Goal: Information Seeking & Learning: Learn about a topic

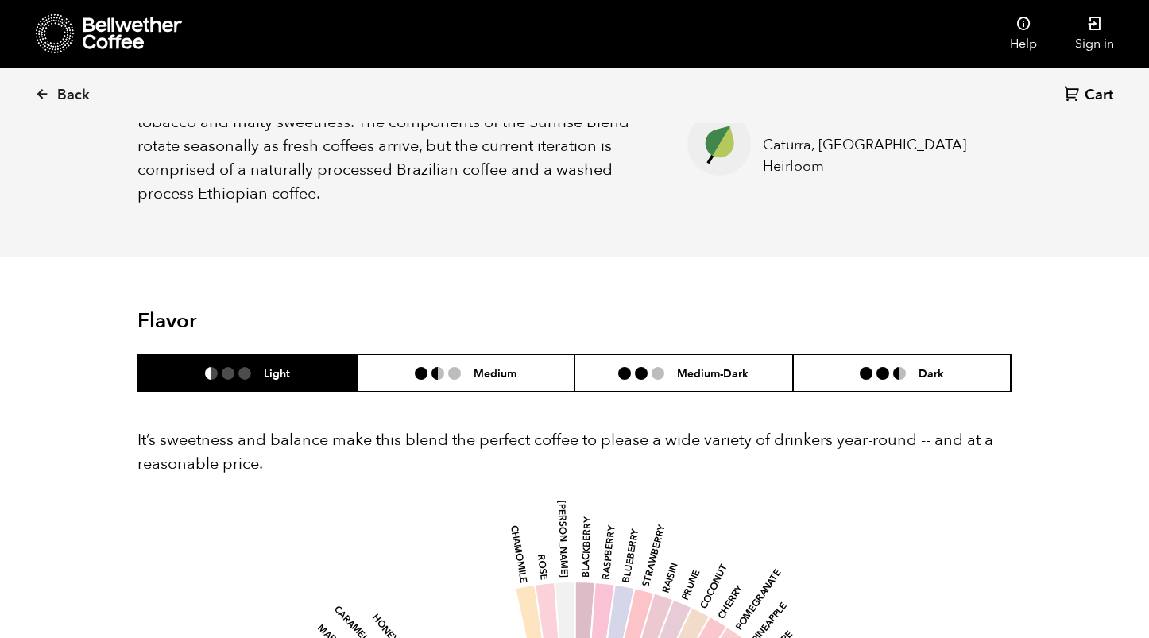
scroll to position [753, 0]
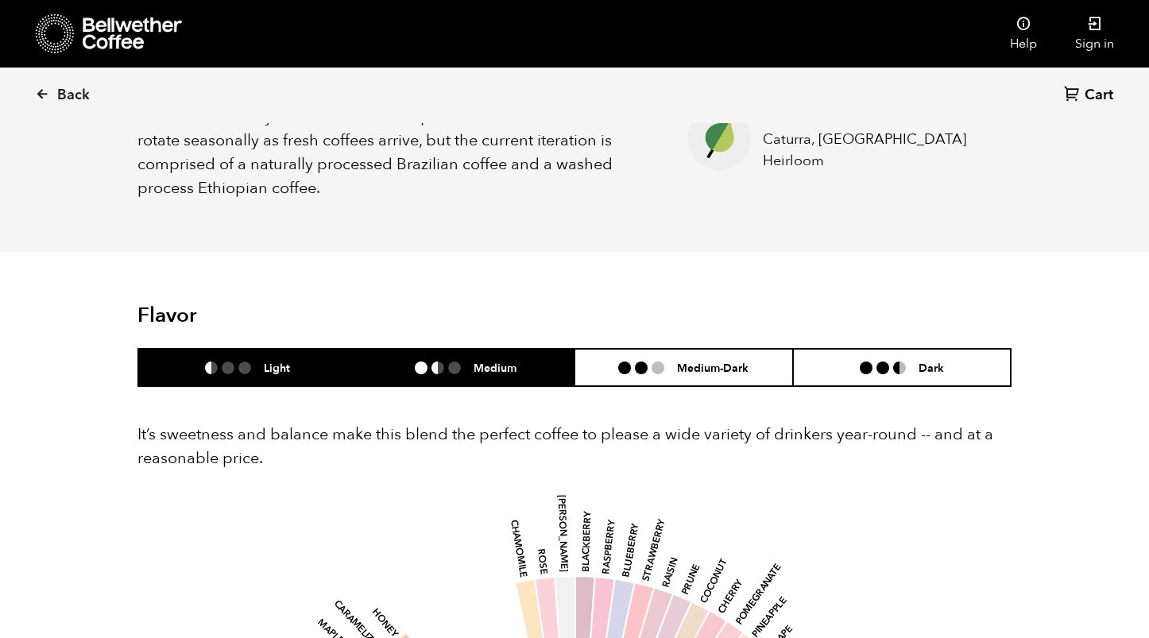
click at [527, 360] on li "Medium" at bounding box center [466, 367] width 219 height 37
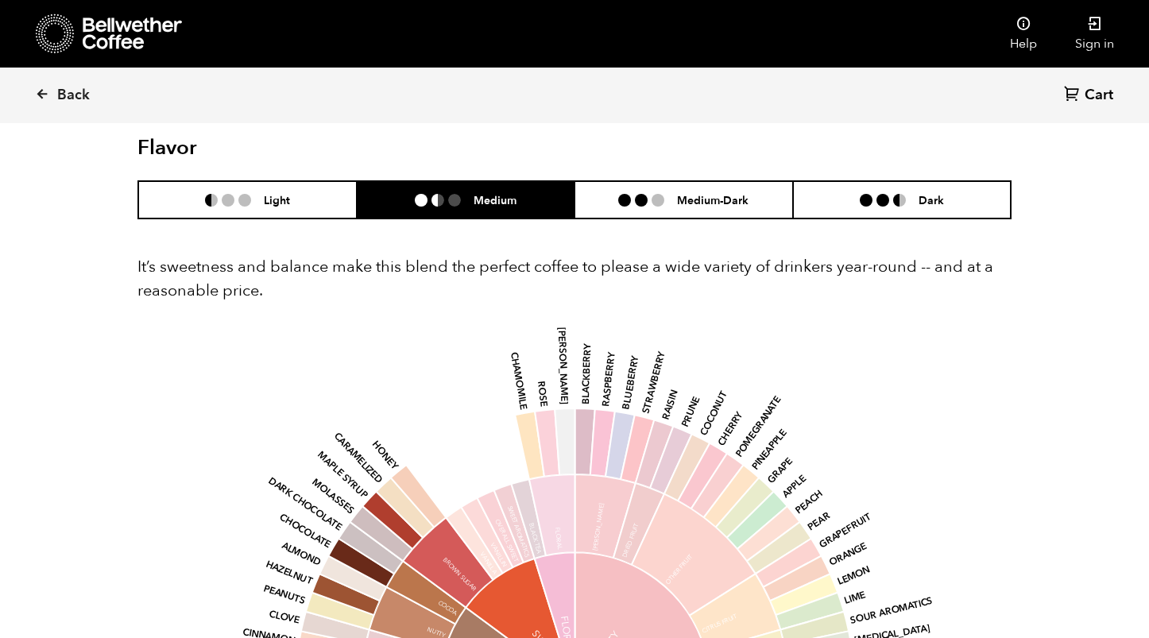
scroll to position [920, 0]
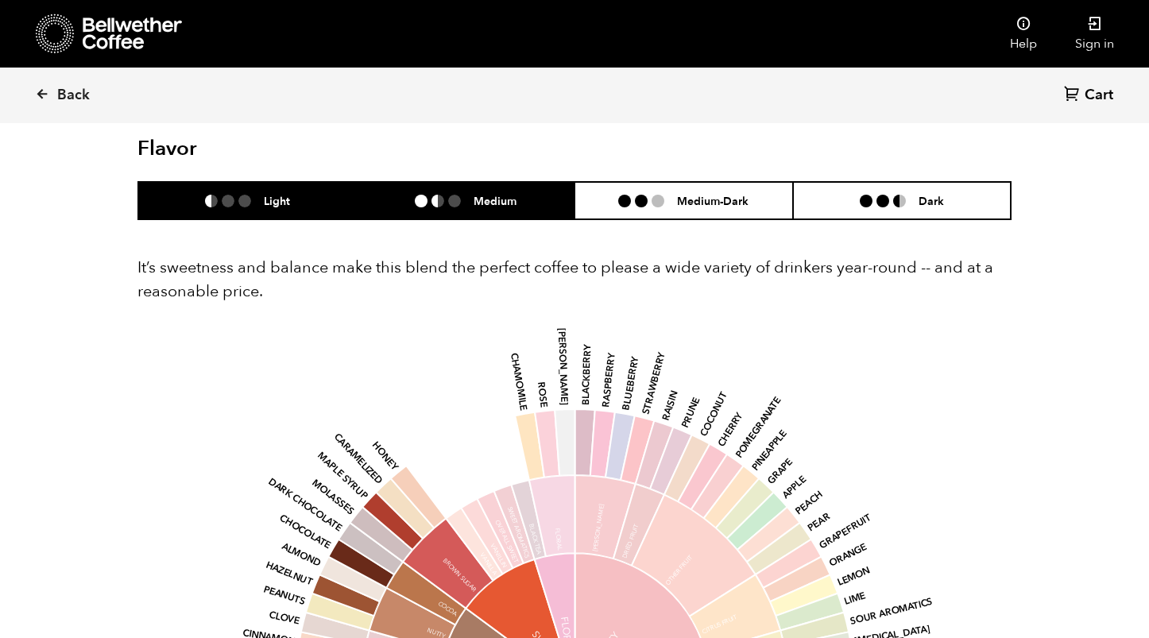
click at [306, 188] on li "Light" at bounding box center [247, 200] width 219 height 37
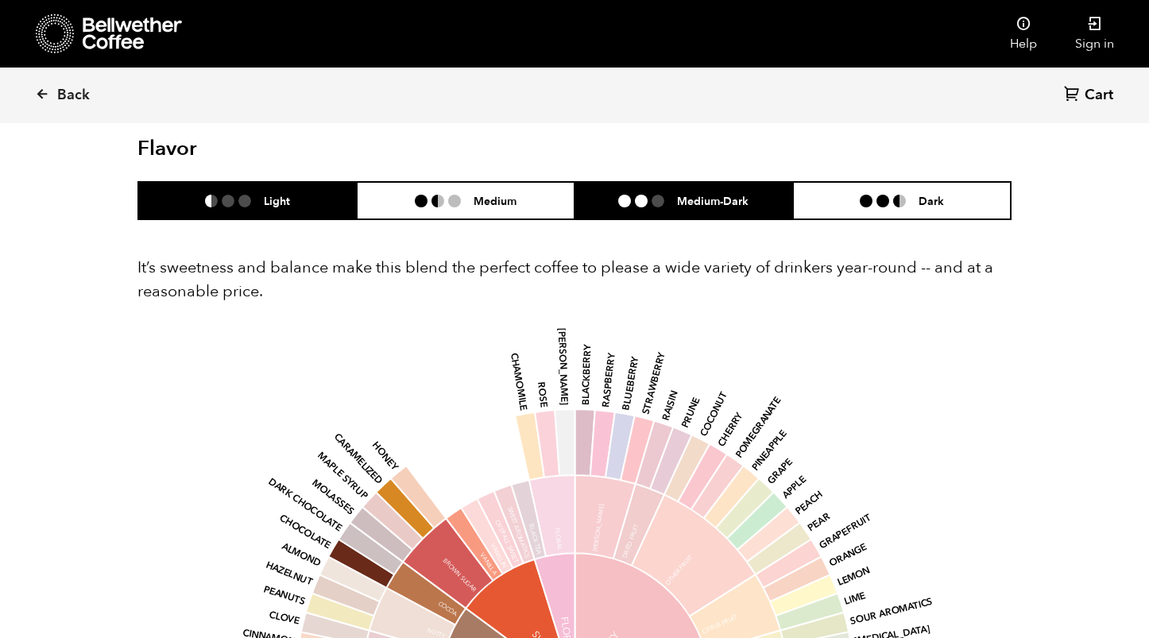
click at [661, 204] on li "Medium-Dark" at bounding box center [683, 200] width 219 height 37
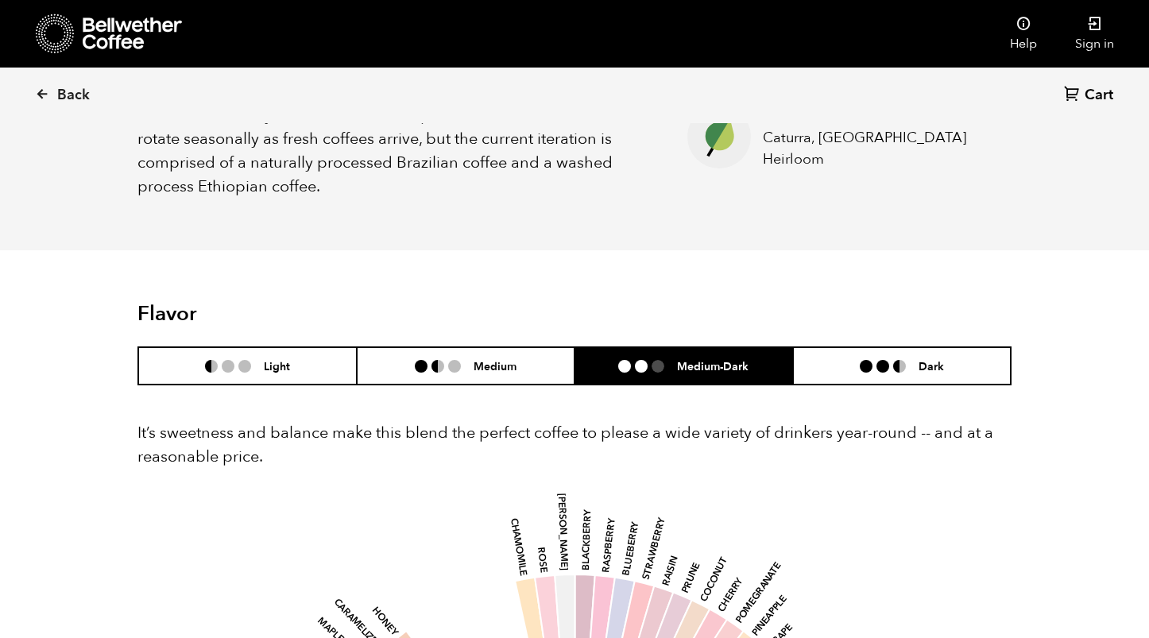
scroll to position [756, 0]
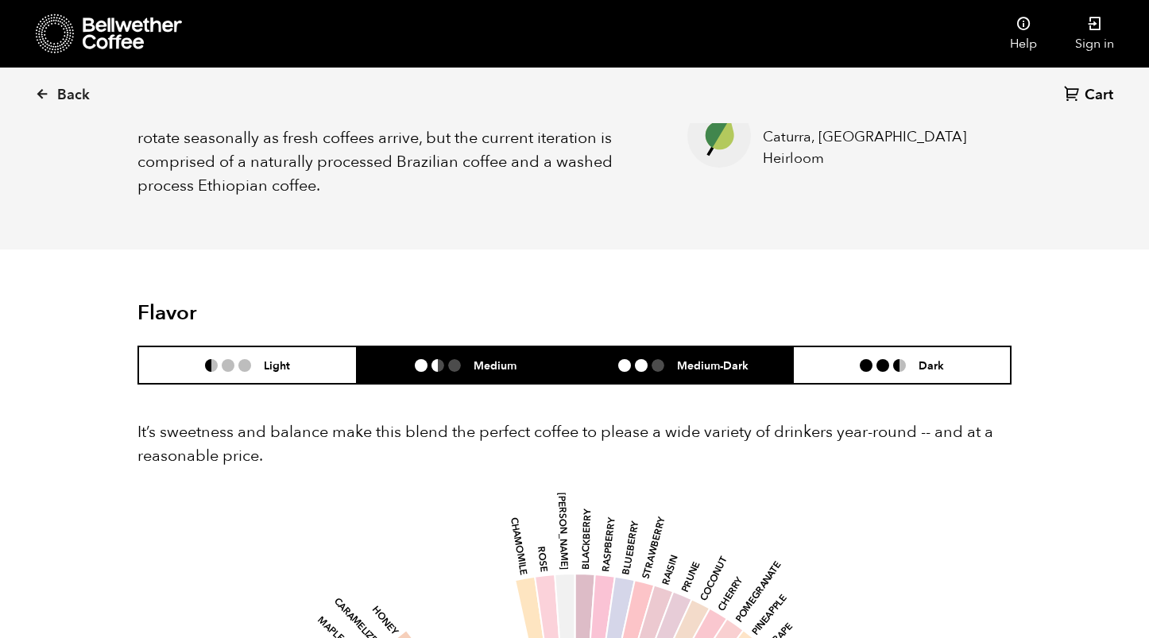
click at [418, 358] on div "Medium" at bounding box center [466, 365] width 102 height 14
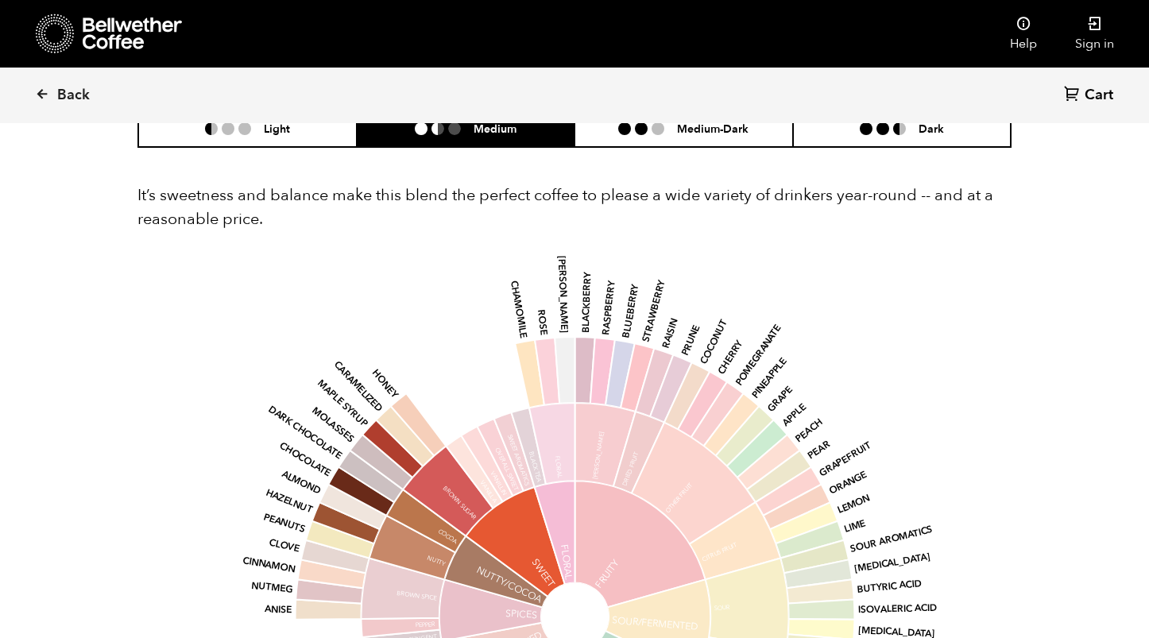
scroll to position [994, 0]
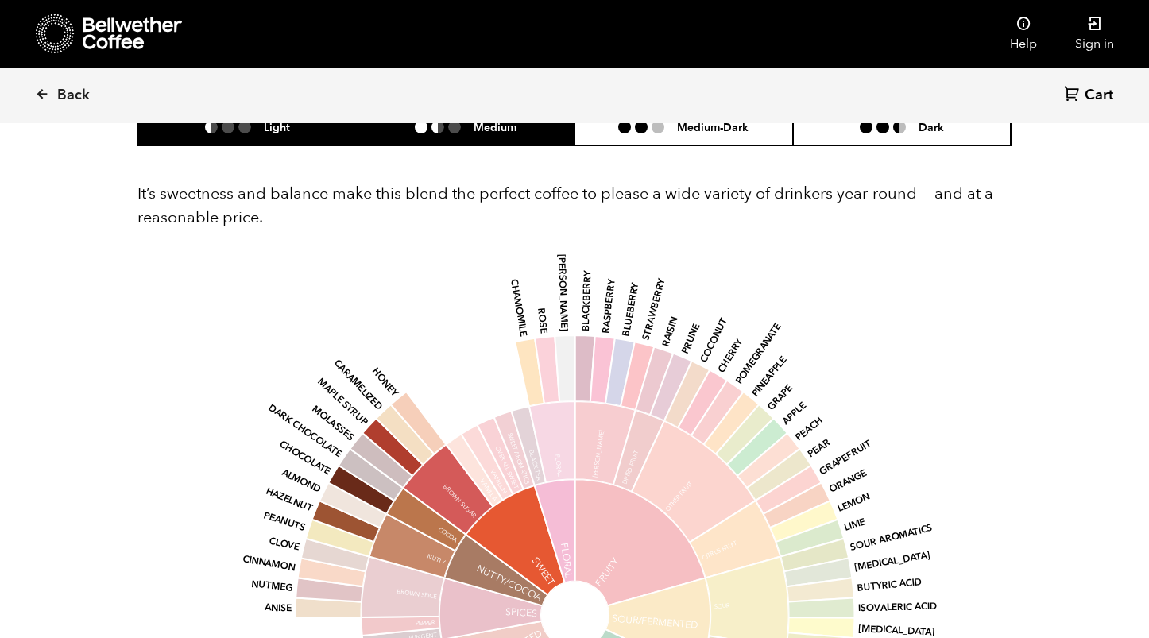
click at [328, 132] on li "Light" at bounding box center [247, 126] width 219 height 37
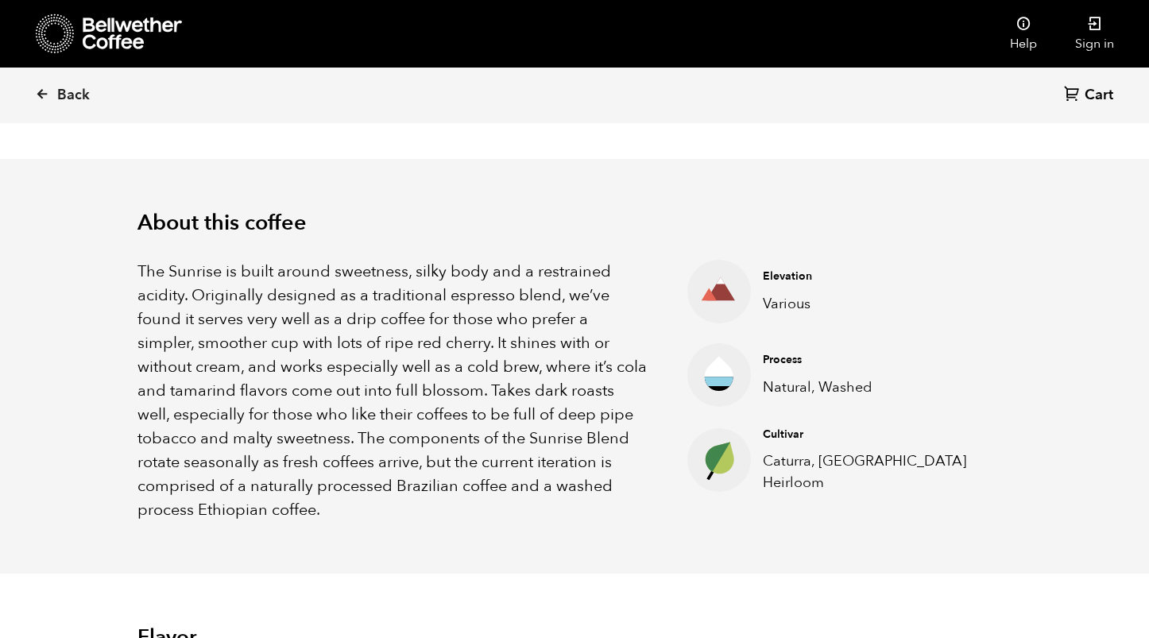
scroll to position [478, 0]
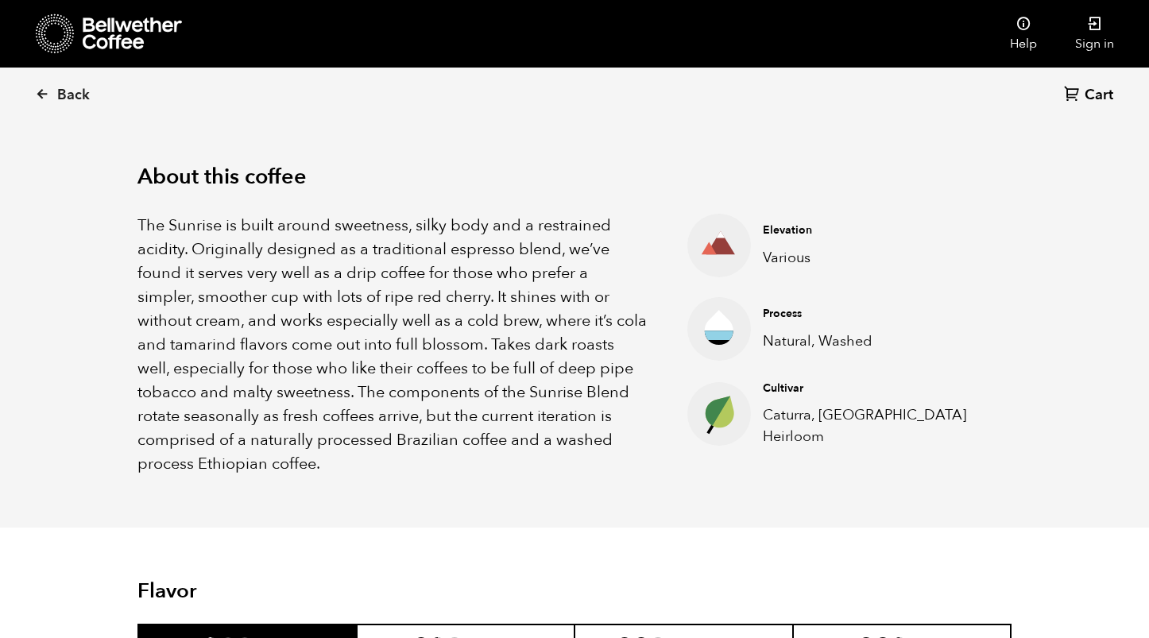
click at [795, 338] on p "Natural, Washed" at bounding box center [875, 341] width 224 height 21
click at [861, 331] on p "Natural, Washed" at bounding box center [875, 341] width 224 height 21
drag, startPoint x: 869, startPoint y: 333, endPoint x: 764, endPoint y: 333, distance: 104.9
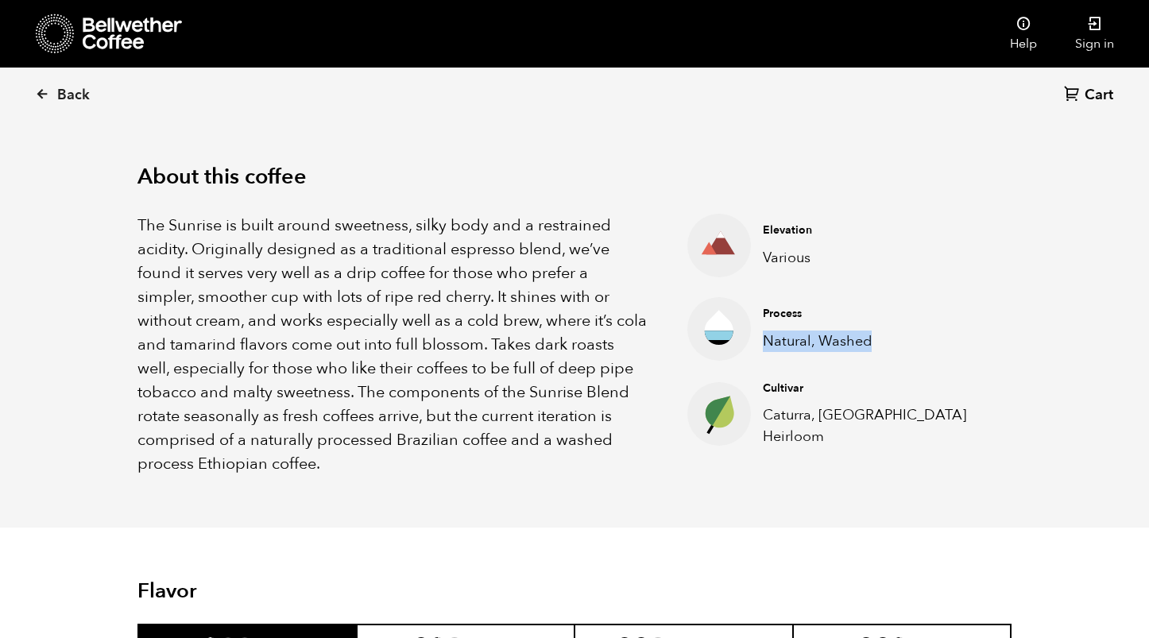
click at [764, 333] on p "Natural, Washed" at bounding box center [875, 341] width 224 height 21
copy p "Natural, Washed"
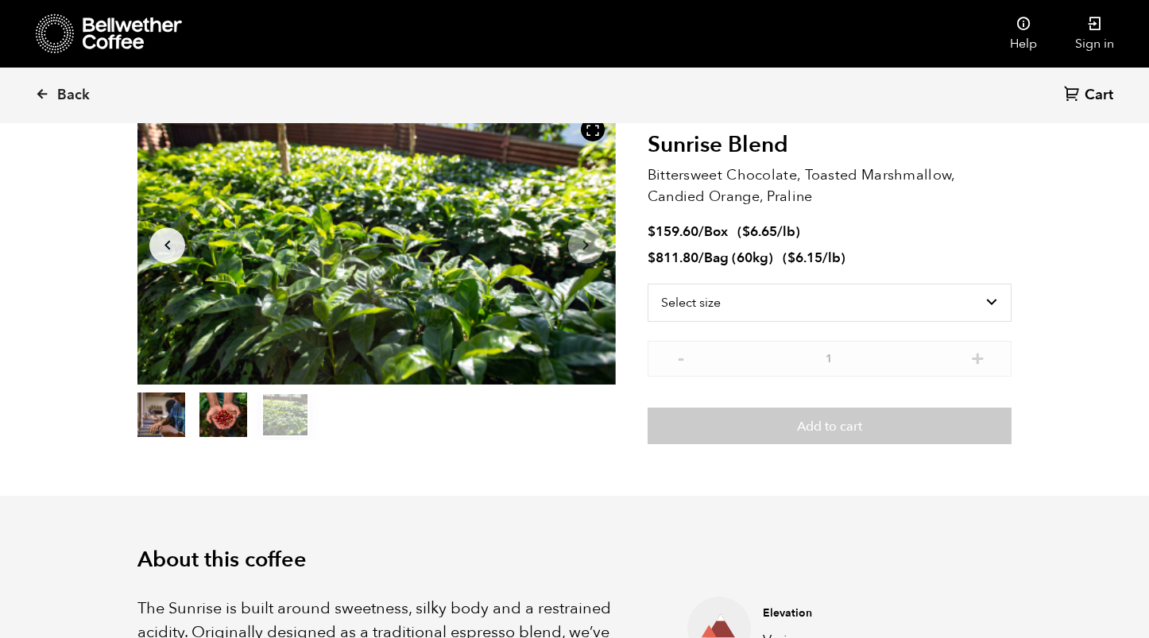
scroll to position [128, 0]
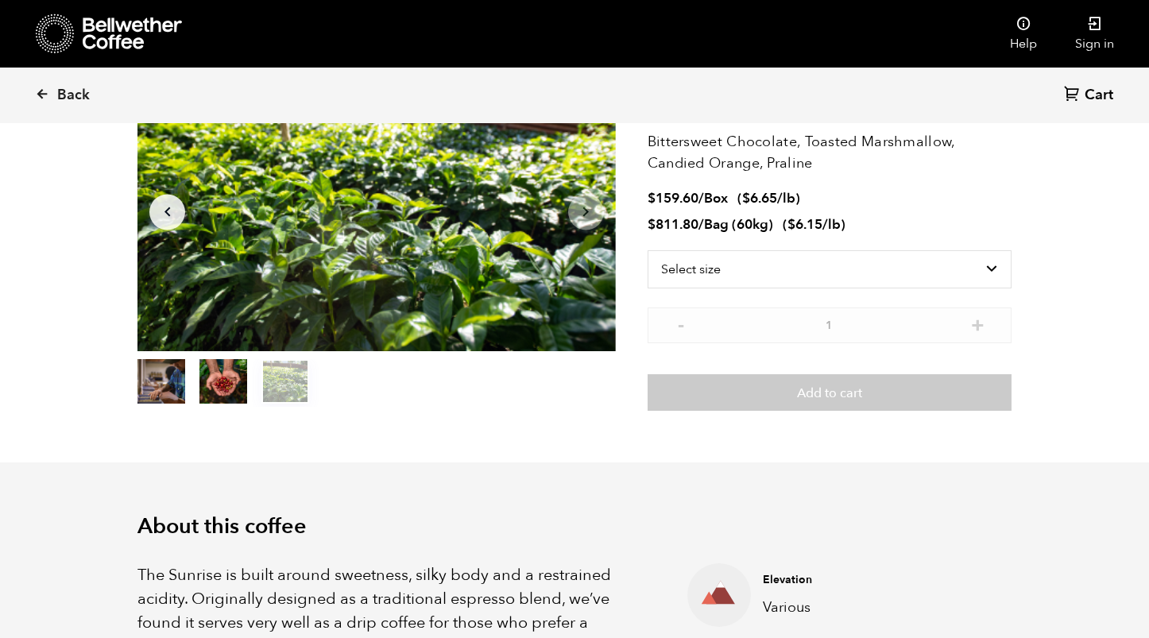
click at [226, 388] on button "item 1" at bounding box center [223, 384] width 48 height 44
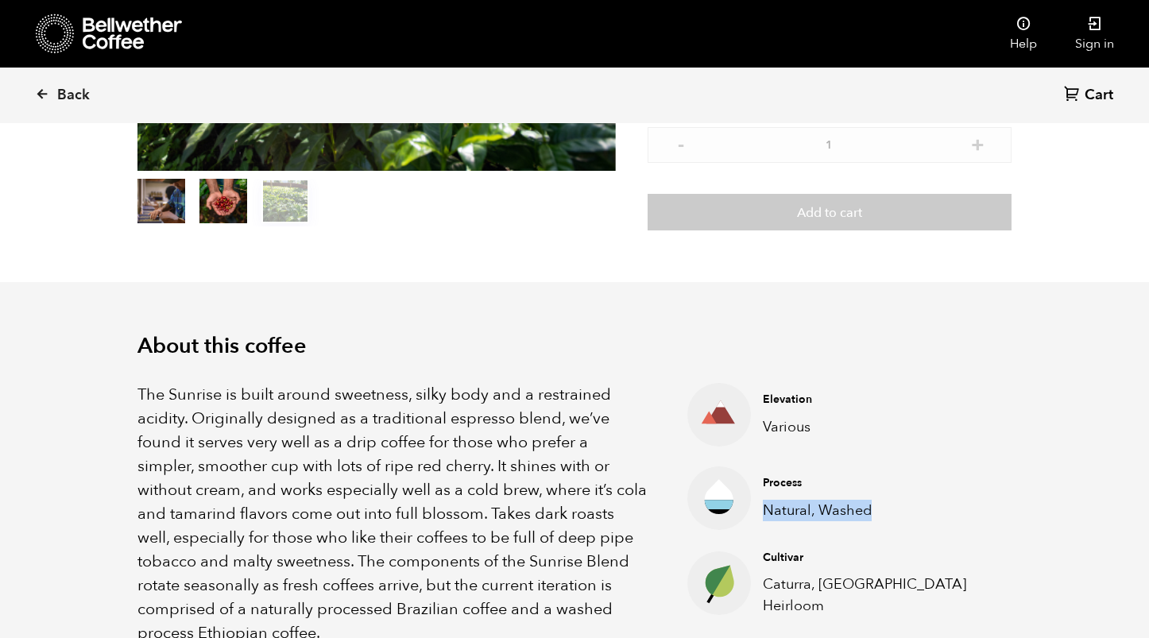
scroll to position [378, 0]
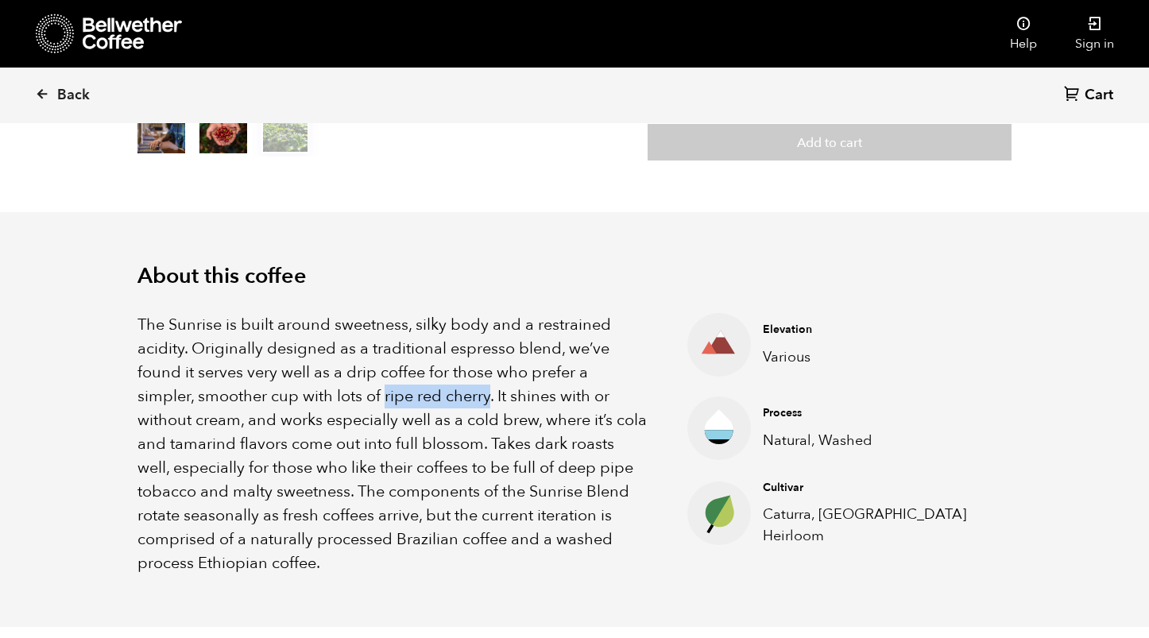
drag, startPoint x: 386, startPoint y: 388, endPoint x: 488, endPoint y: 381, distance: 101.9
click at [489, 381] on p "The Sunrise is built around sweetness, silky body and a restrained acidity. Ori…" at bounding box center [392, 444] width 510 height 262
copy p "ripe red cherry"
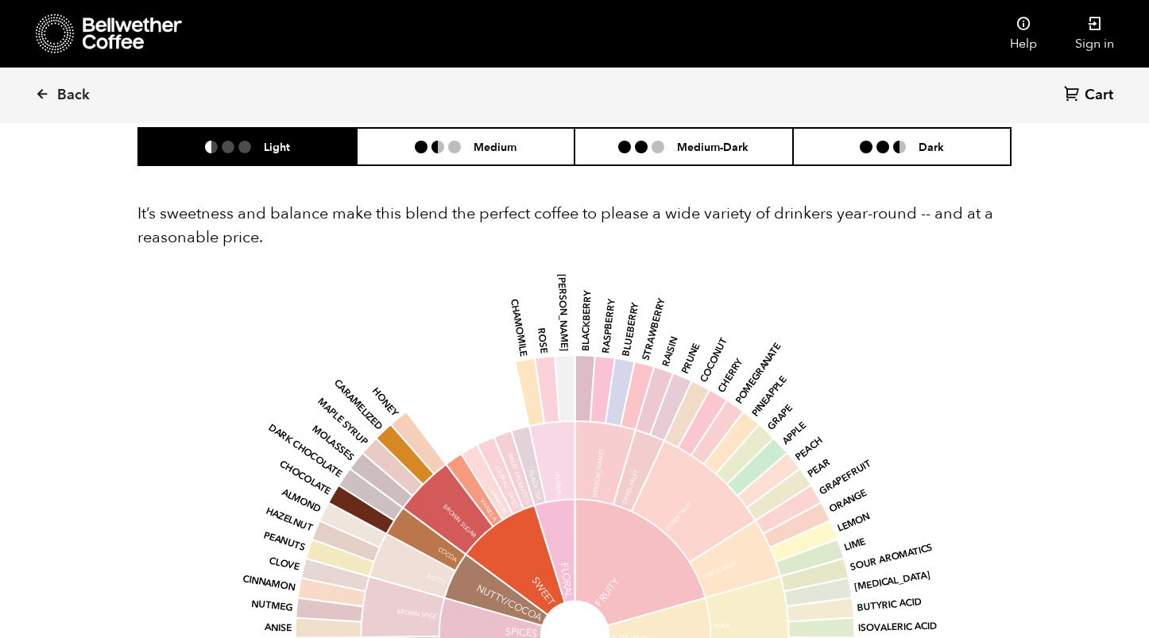
scroll to position [972, 0]
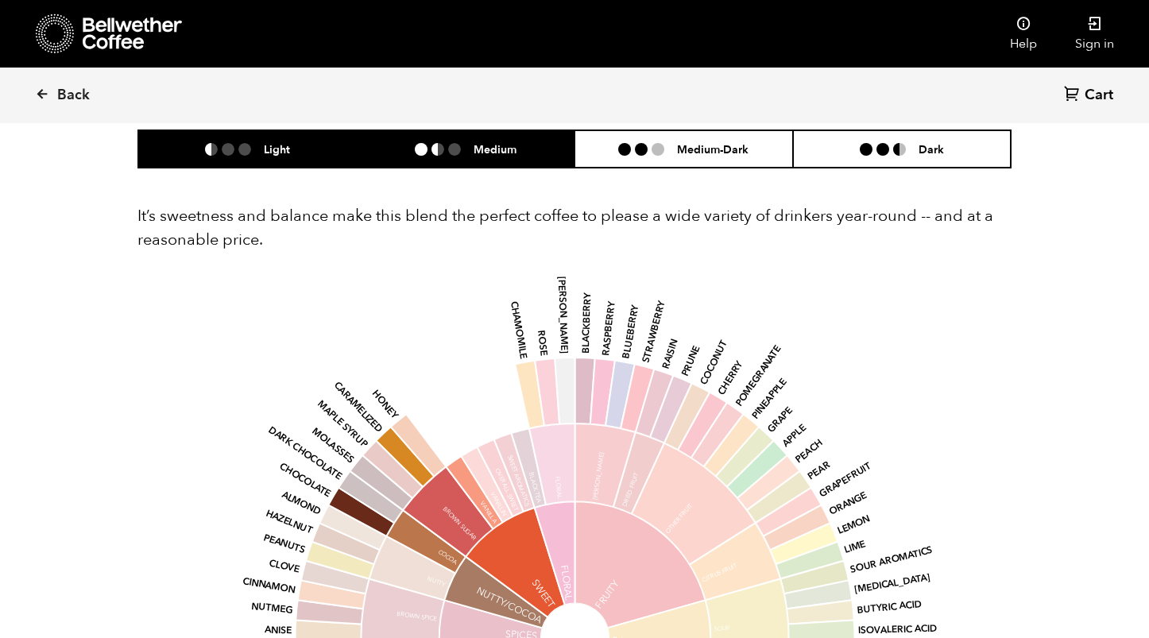
click at [443, 143] on ul at bounding box center [444, 149] width 59 height 13
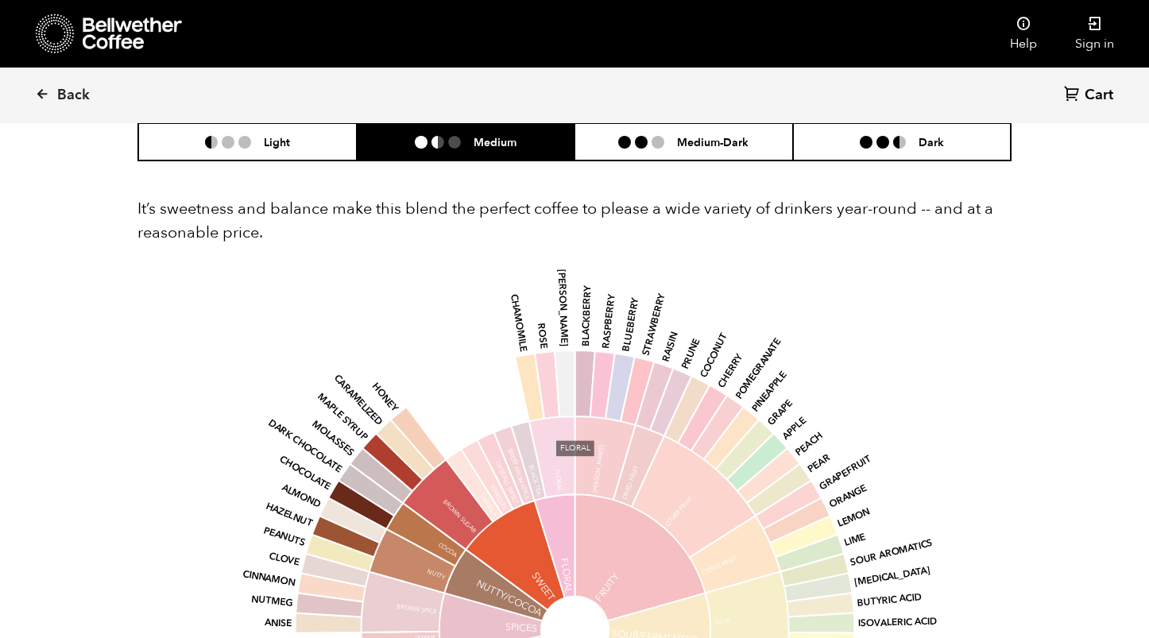
scroll to position [979, 0]
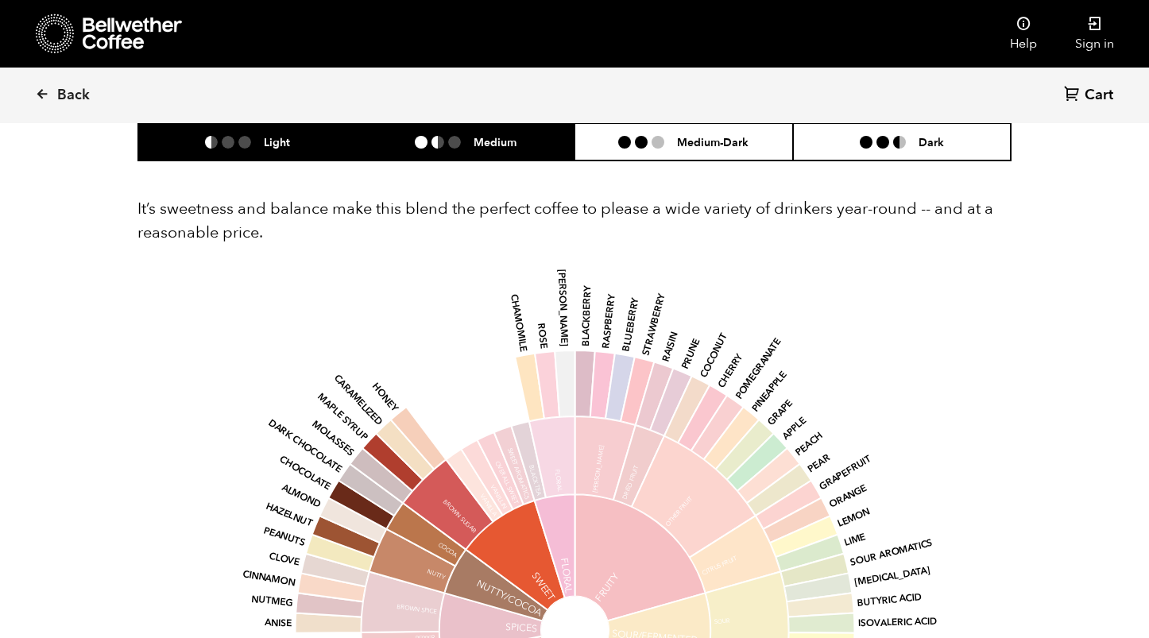
click at [267, 137] on h6 "Light" at bounding box center [277, 142] width 26 height 14
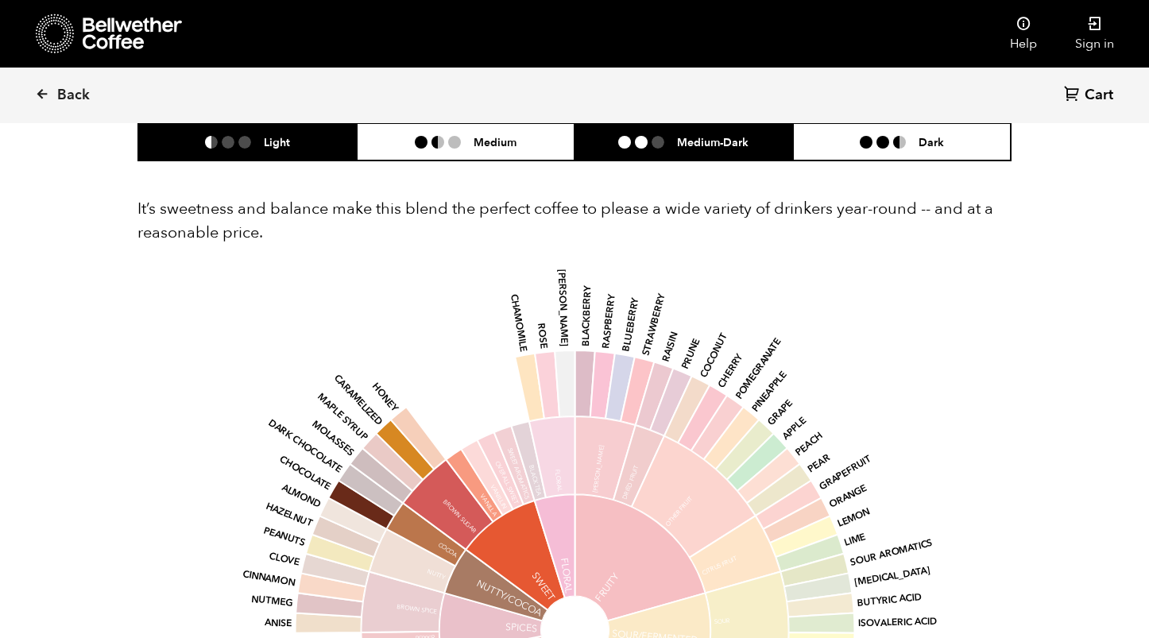
click at [639, 149] on li "Medium-Dark" at bounding box center [683, 141] width 219 height 37
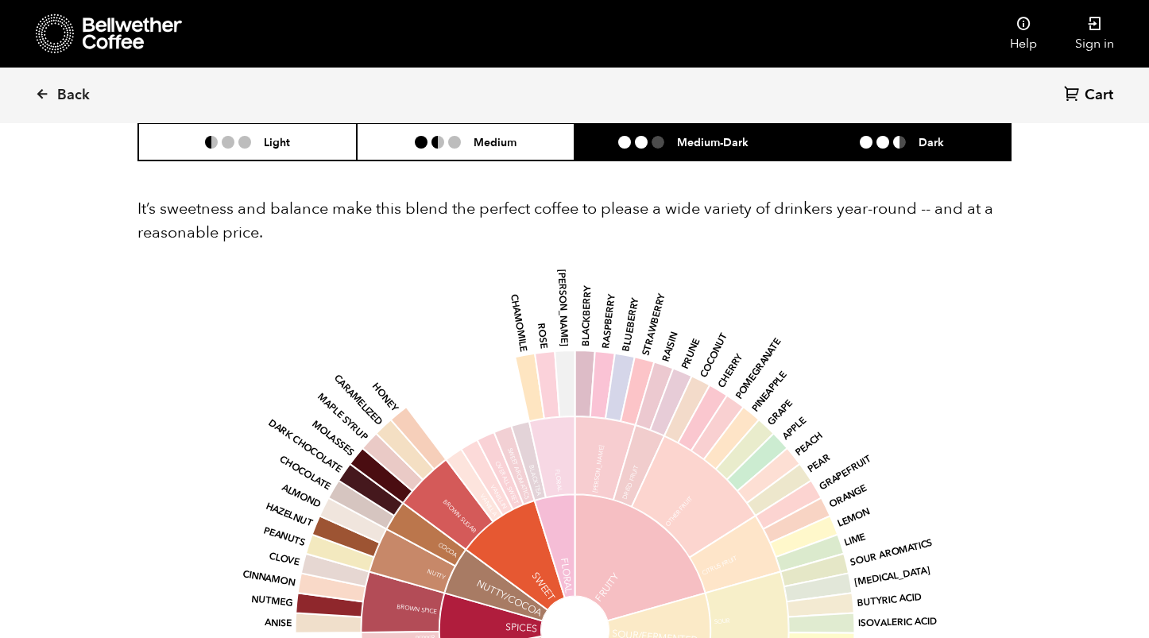
click at [884, 137] on li at bounding box center [882, 142] width 13 height 13
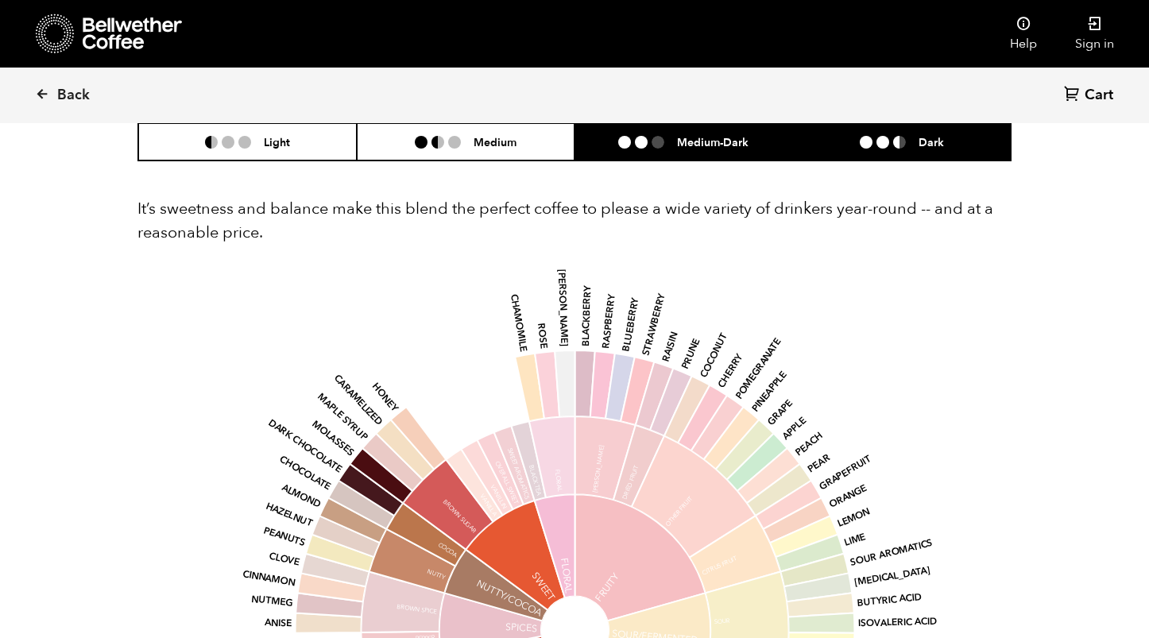
click at [642, 136] on li at bounding box center [641, 142] width 13 height 13
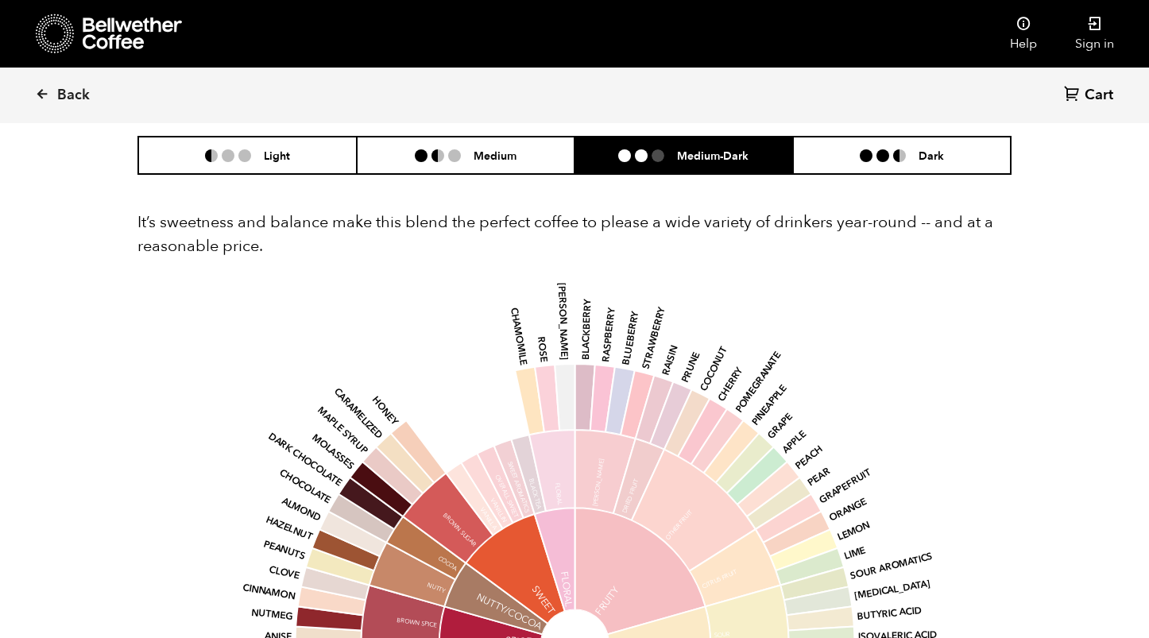
scroll to position [965, 0]
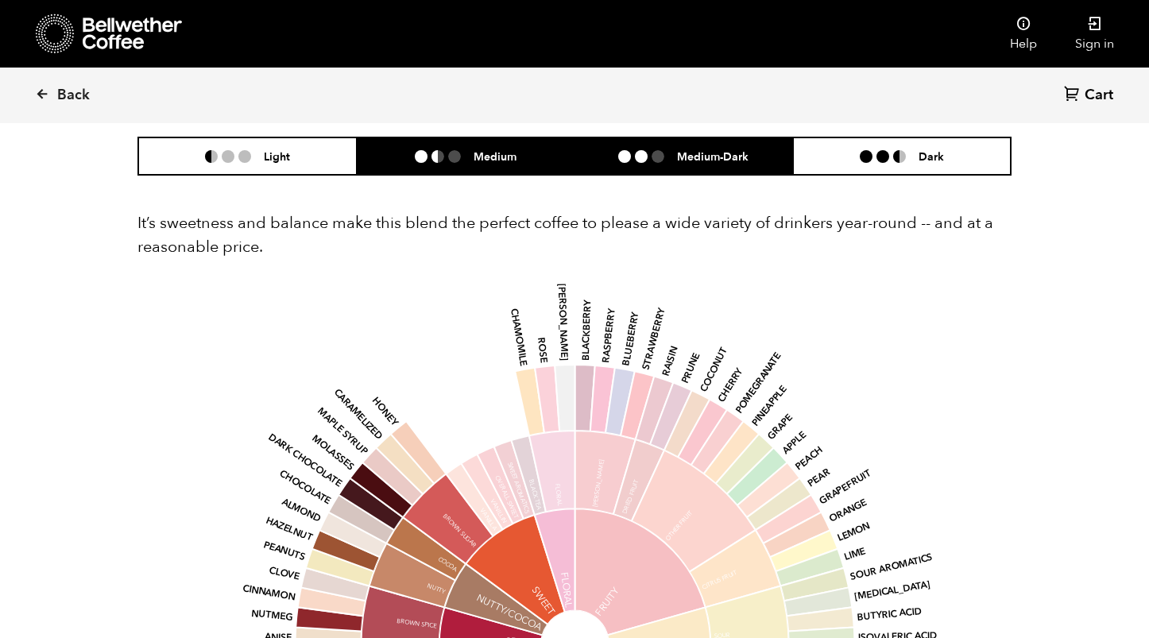
click at [501, 152] on h6 "Medium" at bounding box center [495, 156] width 43 height 14
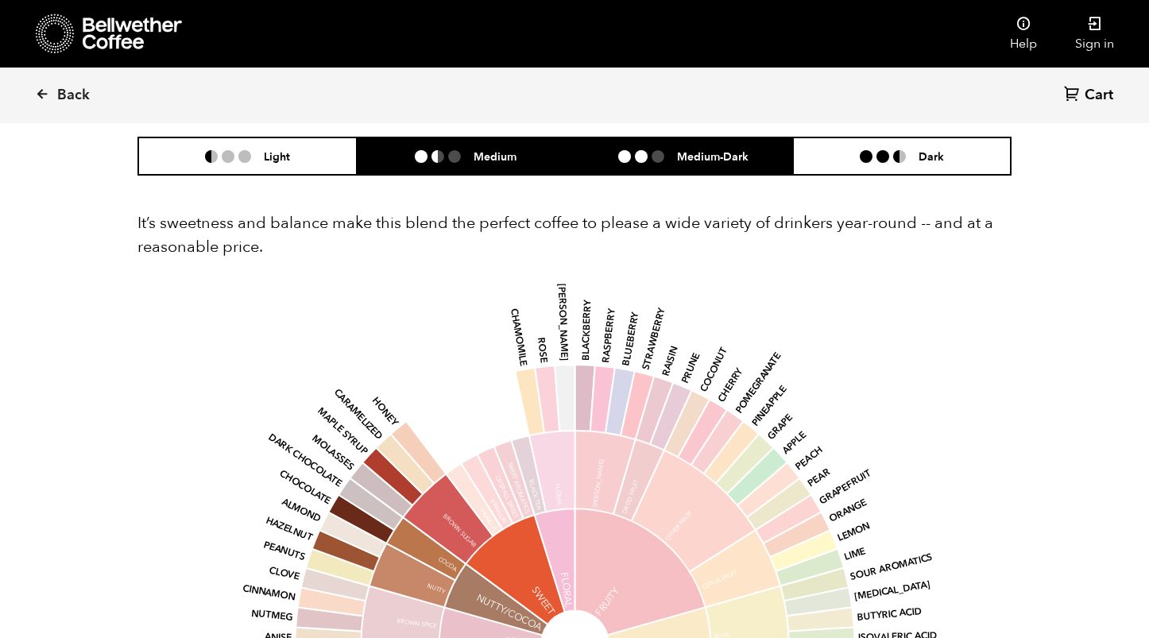
click at [647, 157] on li at bounding box center [641, 156] width 13 height 13
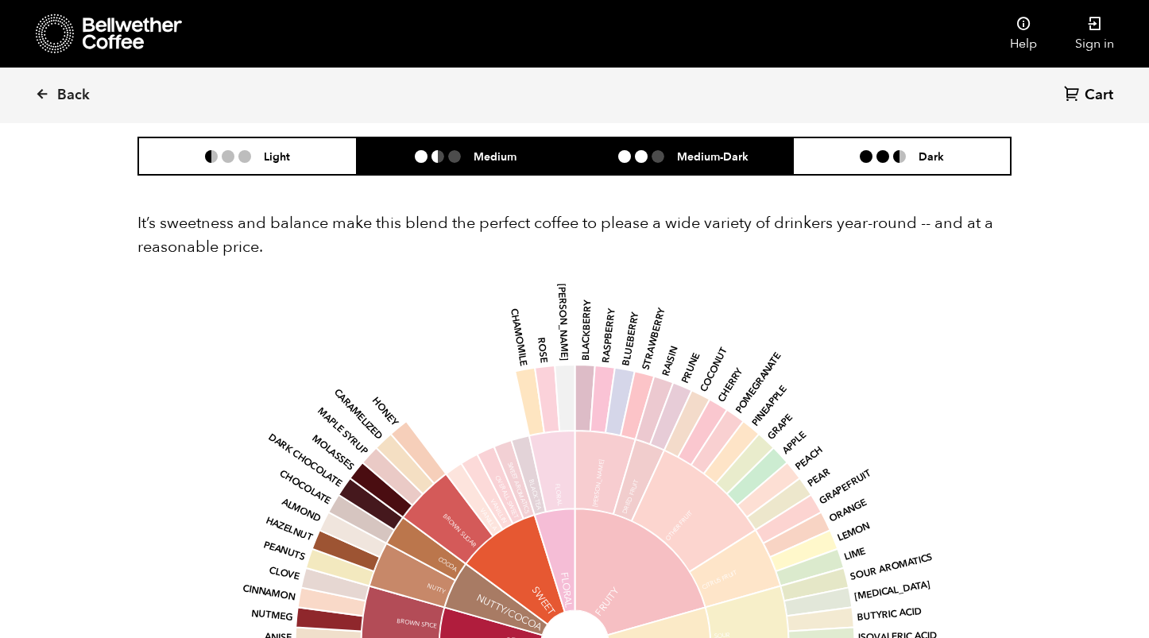
click at [493, 157] on h6 "Medium" at bounding box center [495, 156] width 43 height 14
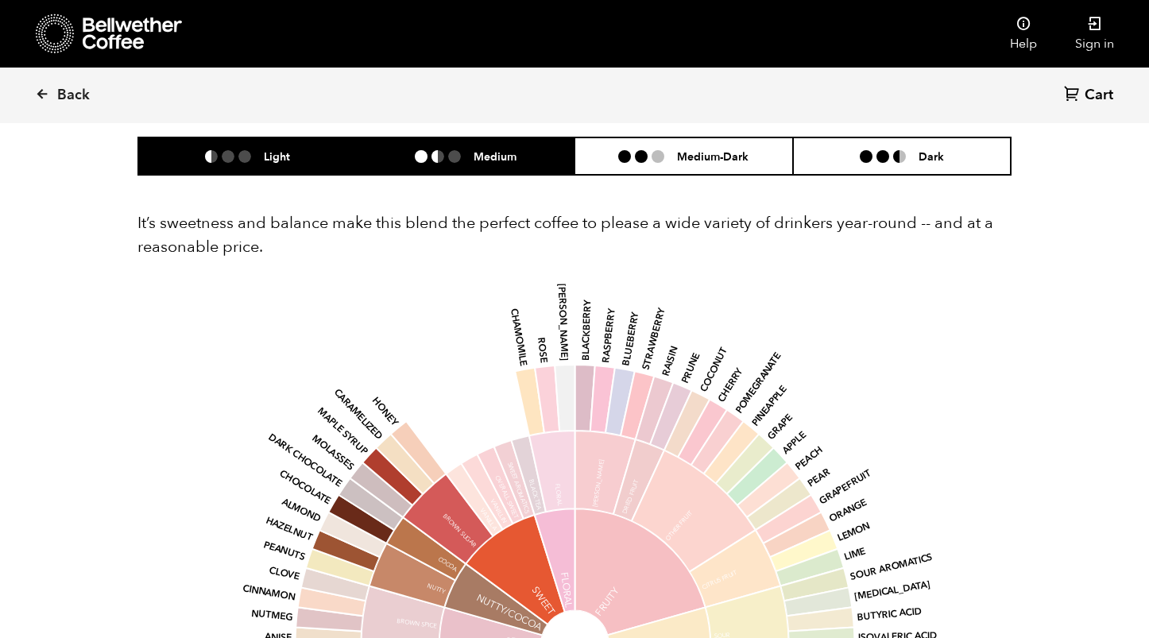
click at [228, 160] on li "Light" at bounding box center [247, 155] width 219 height 37
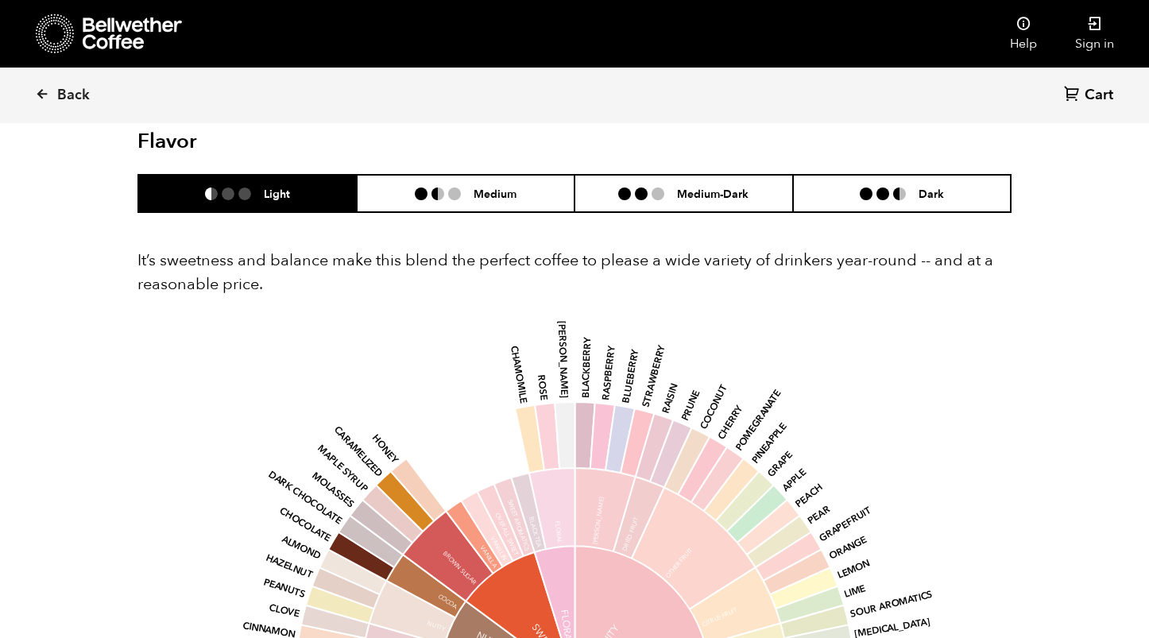
scroll to position [928, 0]
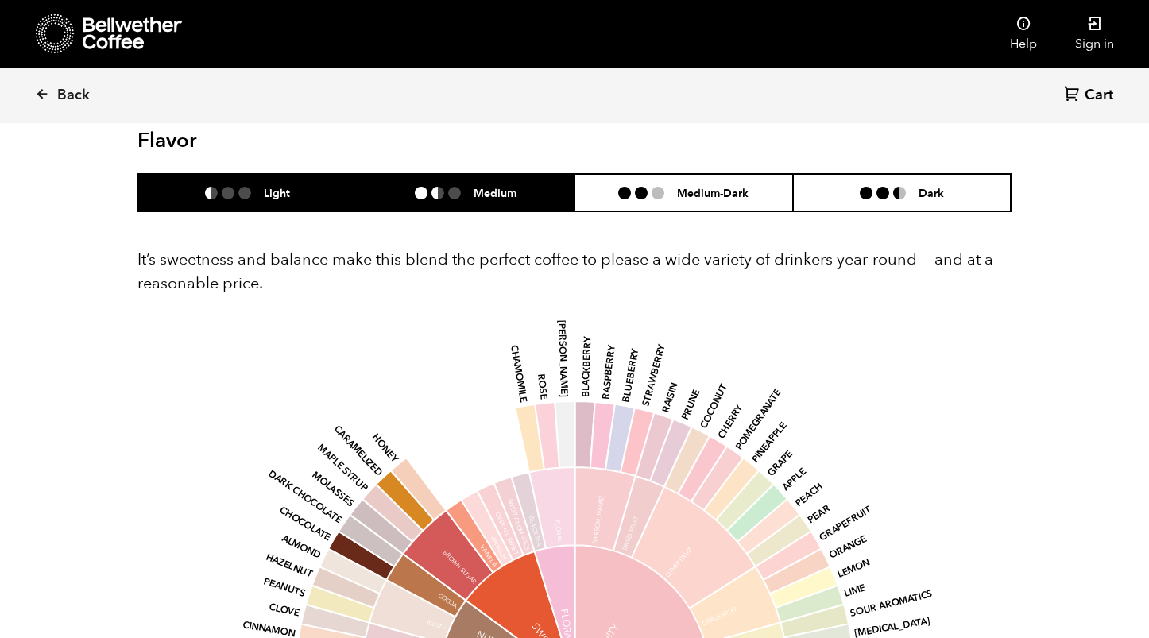
click at [489, 179] on li "Medium" at bounding box center [466, 192] width 219 height 37
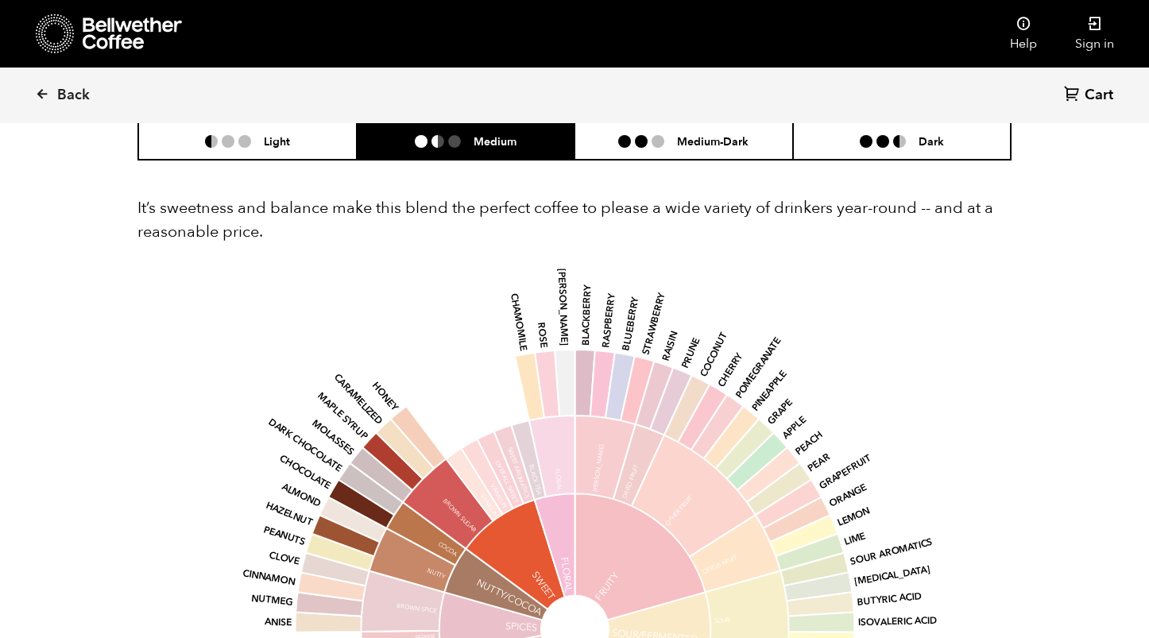
scroll to position [1054, 0]
